Goal: Task Accomplishment & Management: Complete application form

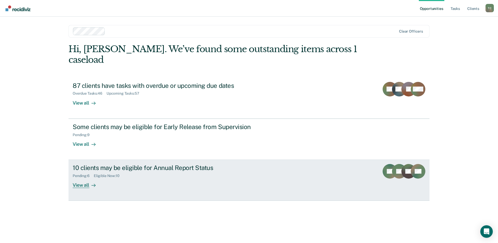
click at [86, 178] on div "View all" at bounding box center [87, 183] width 29 height 10
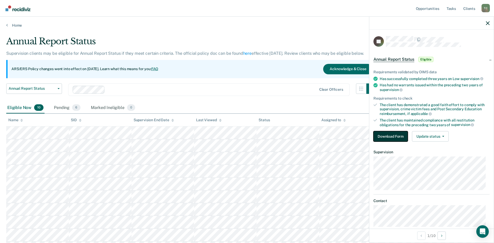
click at [387, 134] on button "Download Form" at bounding box center [390, 136] width 34 height 10
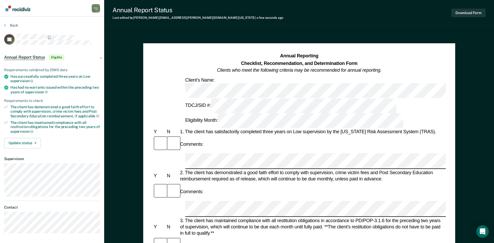
scroll to position [78, 0]
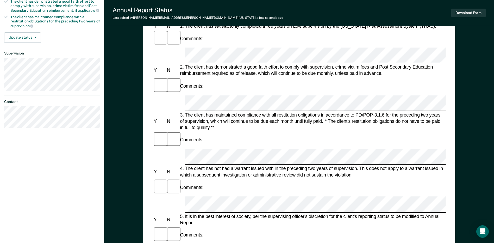
scroll to position [104, 0]
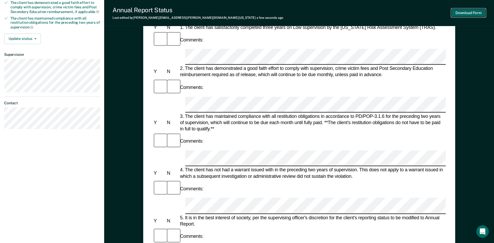
click at [460, 9] on button "Download Form" at bounding box center [468, 13] width 34 height 9
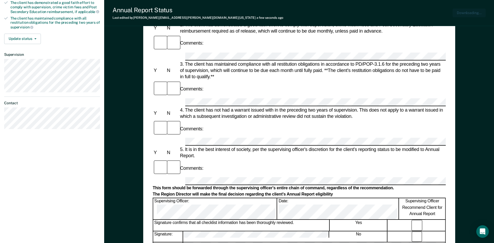
scroll to position [0, 0]
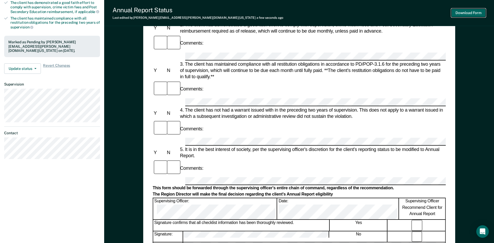
click at [476, 14] on button "Download Form" at bounding box center [468, 13] width 34 height 9
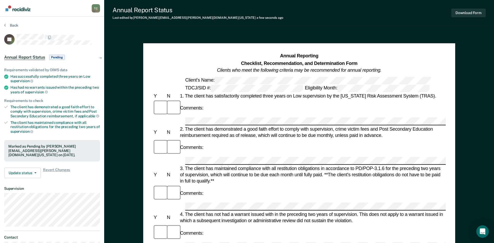
click at [11, 22] on section "Back JG Annual Report Status Pending Requirements validated by OIMS data Has su…" at bounding box center [52, 145] width 104 height 257
click at [11, 27] on button "Back" at bounding box center [11, 25] width 14 height 5
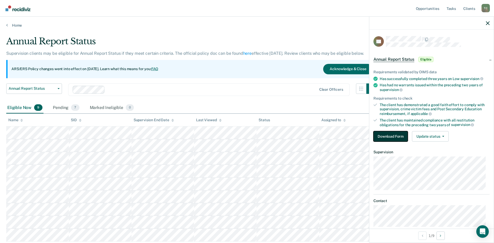
click at [390, 135] on button "Download Form" at bounding box center [390, 136] width 34 height 10
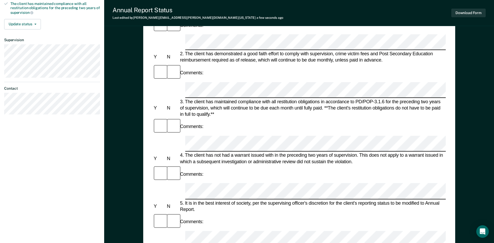
scroll to position [117, 0]
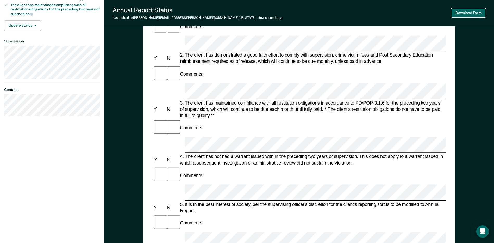
click at [474, 14] on button "Download Form" at bounding box center [468, 13] width 34 height 9
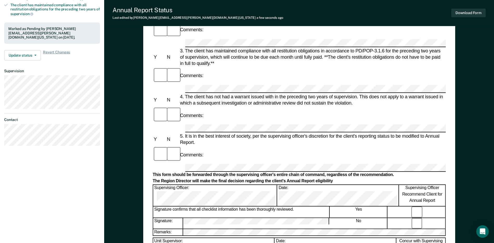
scroll to position [0, 0]
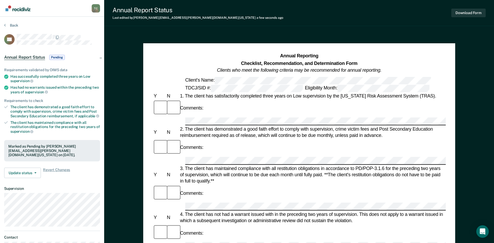
click at [9, 21] on section "Back RC Annual Report Status Pending Requirements validated by OIMS data Has su…" at bounding box center [52, 145] width 104 height 257
click at [9, 22] on section "Back RC Annual Report Status Pending Requirements validated by OIMS data Has su…" at bounding box center [52, 145] width 104 height 257
click at [16, 29] on div "Back" at bounding box center [52, 28] width 96 height 11
click at [13, 25] on button "Back" at bounding box center [11, 25] width 14 height 5
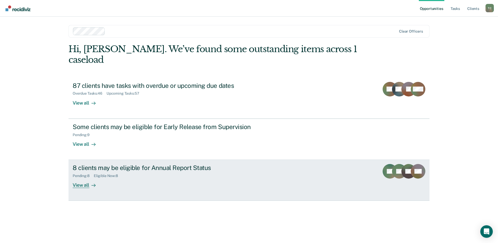
click at [110, 164] on div "8 clients may be eligible for Annual Report Status" at bounding box center [164, 168] width 183 height 8
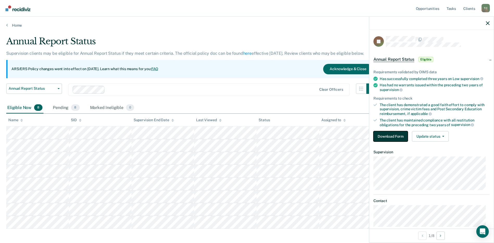
click at [400, 136] on button "Download Form" at bounding box center [390, 136] width 34 height 10
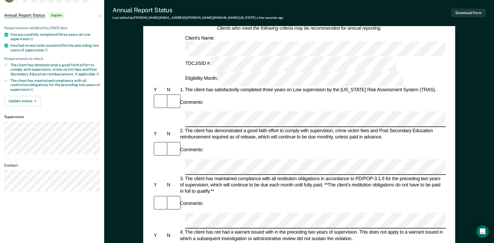
scroll to position [39, 0]
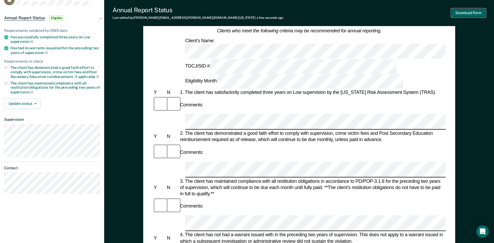
click at [469, 16] on button "Download Form" at bounding box center [468, 13] width 34 height 9
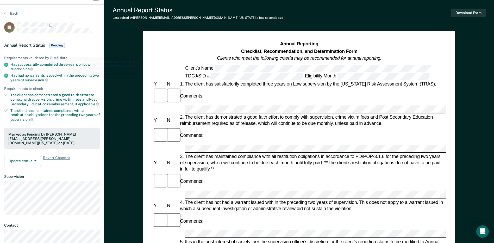
scroll to position [0, 0]
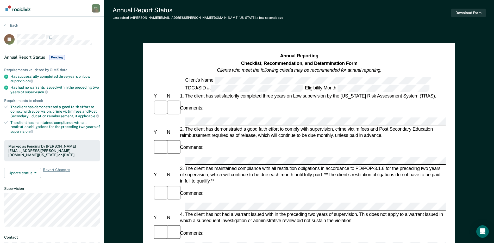
click at [18, 27] on div "Back" at bounding box center [52, 28] width 96 height 11
click at [12, 25] on button "Back" at bounding box center [11, 25] width 14 height 5
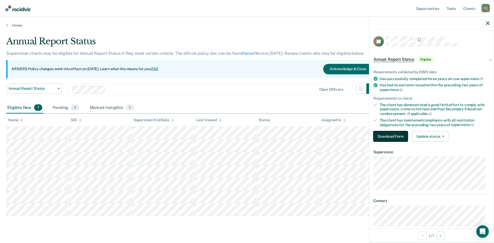
click at [392, 136] on button "Download Form" at bounding box center [390, 136] width 34 height 10
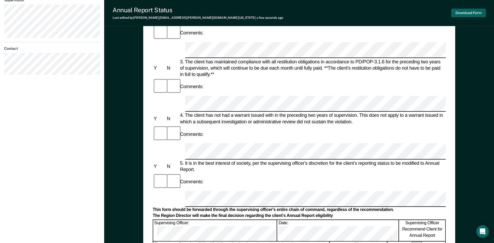
scroll to position [39, 0]
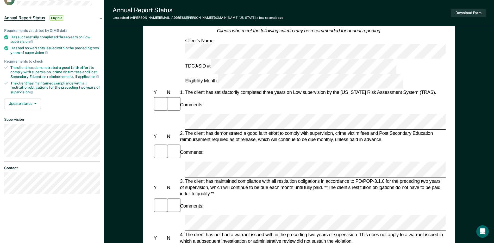
click at [470, 8] on div "Download Form" at bounding box center [468, 12] width 34 height 13
click at [468, 14] on button "Download Form" at bounding box center [468, 13] width 34 height 9
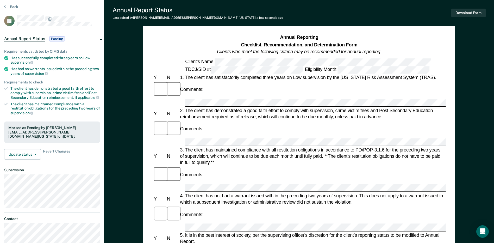
scroll to position [0, 0]
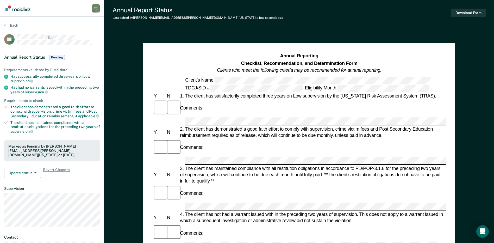
click at [18, 28] on div "Back" at bounding box center [52, 28] width 96 height 11
click at [16, 22] on section "Back RL Annual Report Status Pending Requirements validated by OIMS data Has su…" at bounding box center [52, 145] width 104 height 257
click at [15, 23] on button "Back" at bounding box center [11, 25] width 14 height 5
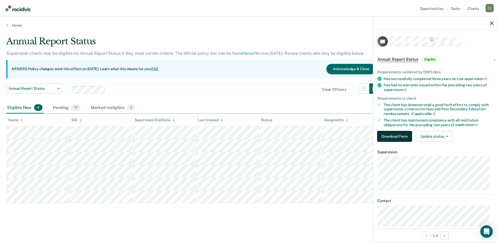
click at [394, 134] on button "Download Form" at bounding box center [394, 136] width 34 height 10
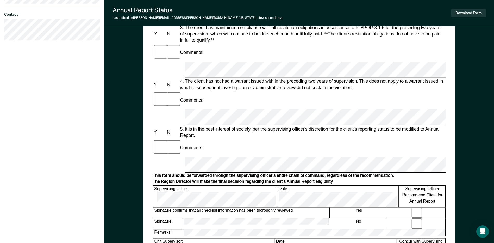
scroll to position [196, 0]
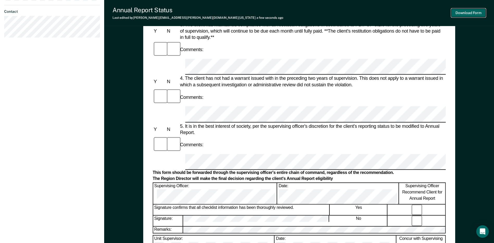
click at [466, 12] on button "Download Form" at bounding box center [468, 13] width 34 height 9
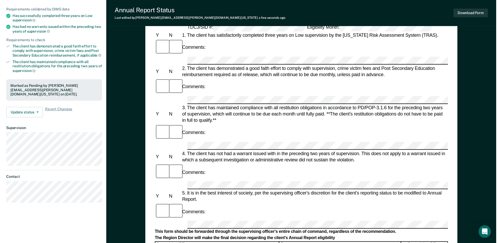
scroll to position [0, 0]
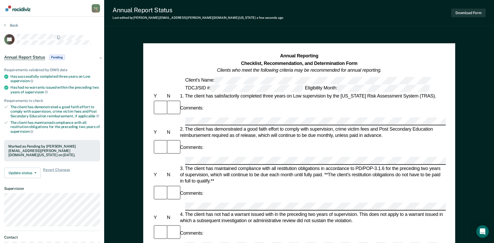
click at [4, 22] on section "Back RG Annual Report Status Pending Requirements validated by OIMS data Has su…" at bounding box center [52, 145] width 104 height 257
click at [11, 24] on button "Back" at bounding box center [11, 25] width 14 height 5
